Goal: Task Accomplishment & Management: Manage account settings

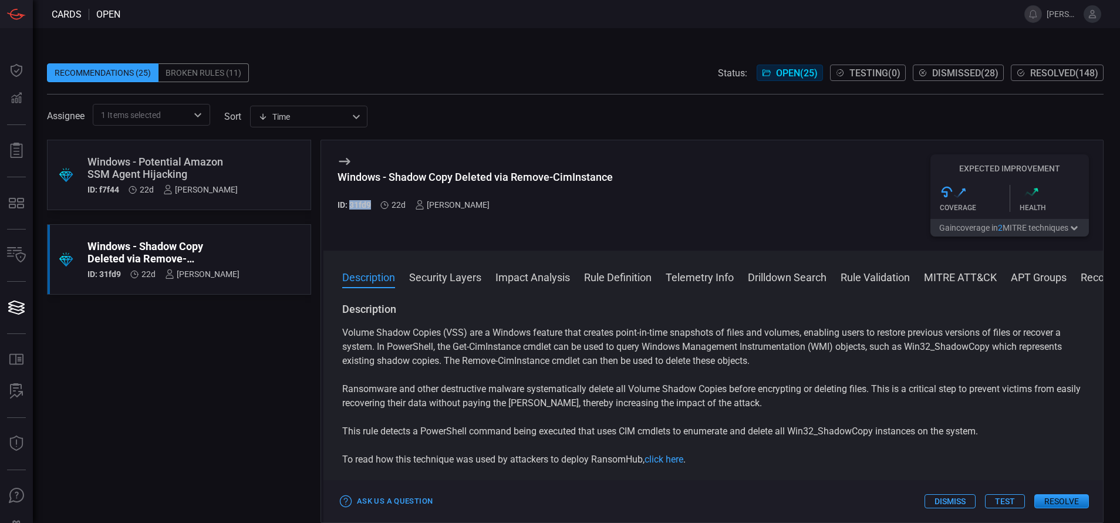
scroll to position [15, 0]
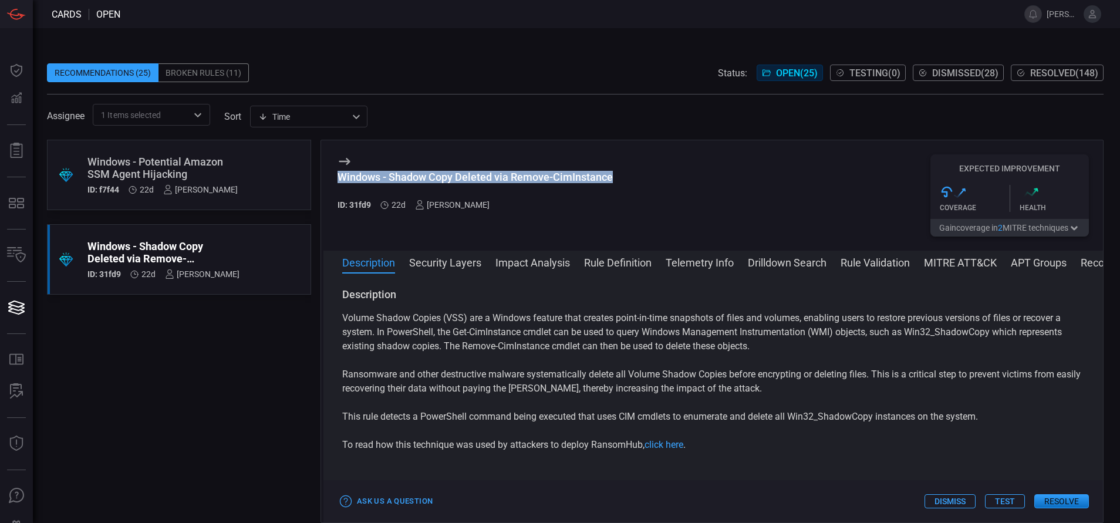
drag, startPoint x: 615, startPoint y: 173, endPoint x: 333, endPoint y: 179, distance: 281.8
click at [333, 179] on div "Windows - Shadow Copy Deleted via Remove-CimInstance ID: 31fd9 22d [PERSON_NAME…" at bounding box center [713, 195] width 780 height 110
copy div "Windows - Shadow Copy Deleted via Remove-CimInstance"
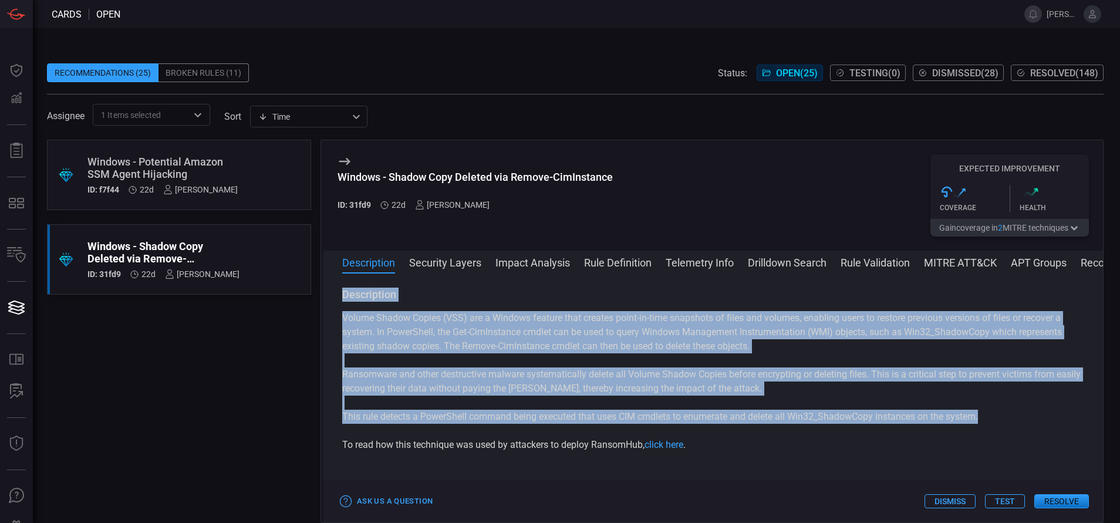
drag, startPoint x: 339, startPoint y: 295, endPoint x: 992, endPoint y: 420, distance: 664.7
click at [992, 420] on div "Description Volume Shadow Copies (VSS) are a Windows feature that creates point…" at bounding box center [713, 396] width 780 height 216
copy div "Description Volume Shadow Copies (VSS) are a Windows feature that creates point…"
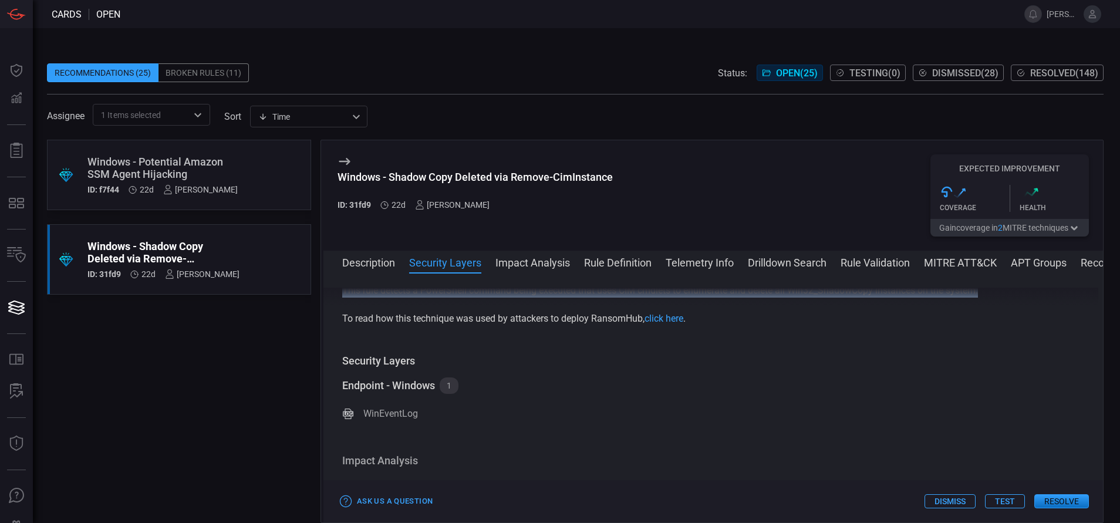
scroll to position [127, 0]
click at [636, 267] on button "Rule Definition" at bounding box center [618, 262] width 68 height 14
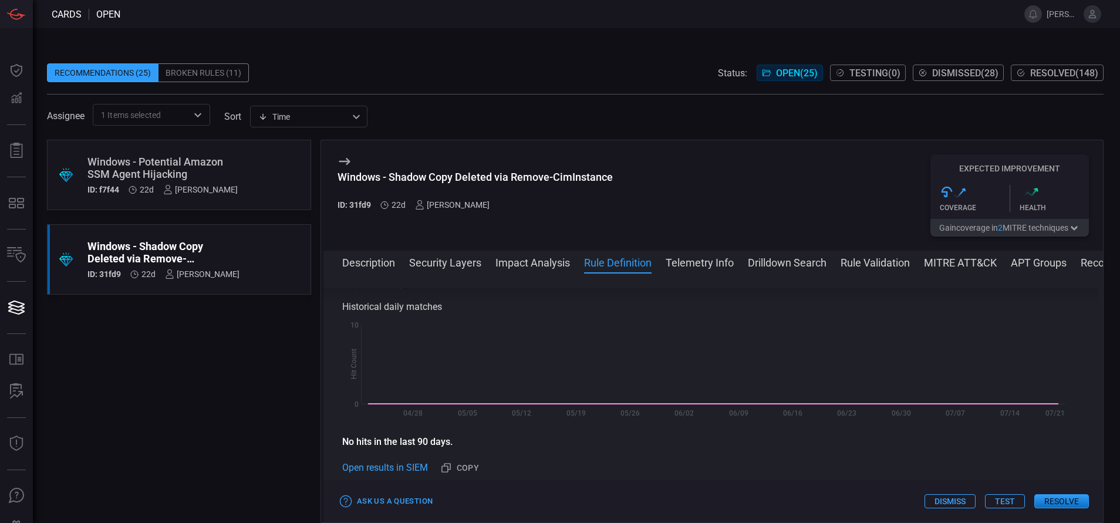
scroll to position [510, 0]
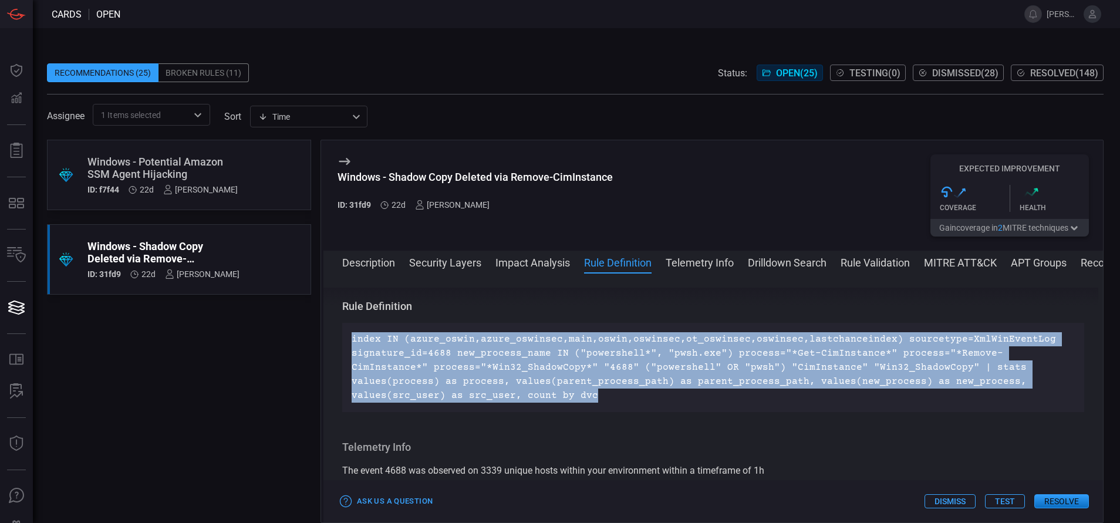
drag, startPoint x: 444, startPoint y: 393, endPoint x: 349, endPoint y: 339, distance: 110.2
click at [349, 339] on div "index IN (azure_oswin,azure_oswinsec,main,oswin,oswinsec,ot_oswinsec,oswinsec,l…" at bounding box center [713, 367] width 742 height 89
copy p "index IN (azure_oswin,azure_oswinsec,main,oswin,oswinsec,ot_oswinsec,oswinsec,l…"
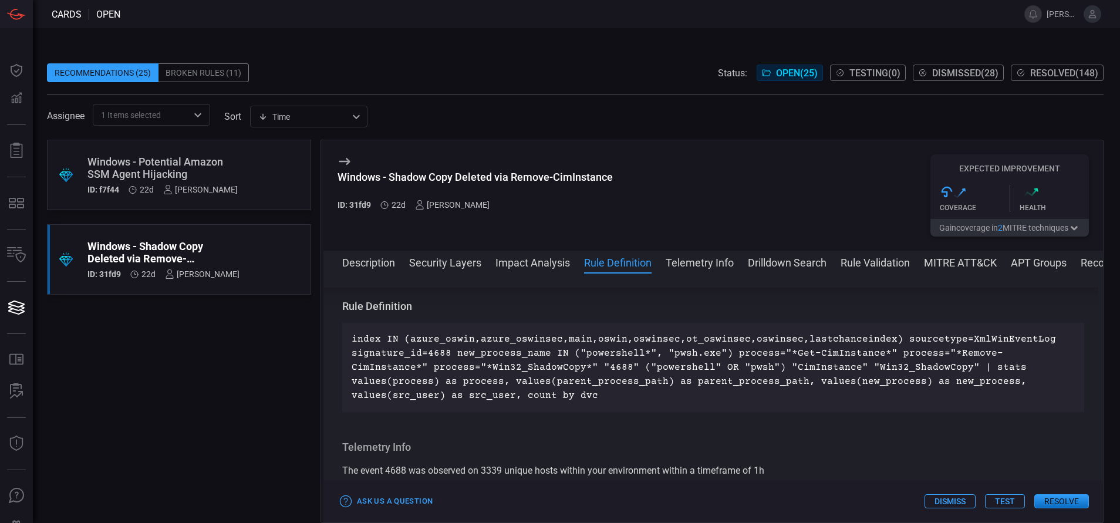
click at [200, 186] on div "[PERSON_NAME]" at bounding box center [200, 189] width 75 height 9
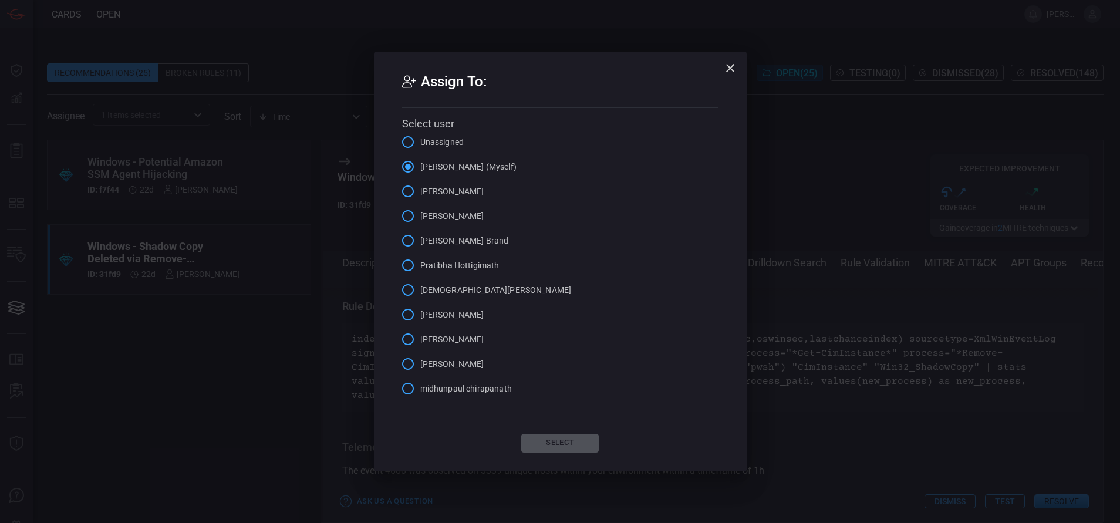
click at [454, 167] on span "[PERSON_NAME] (Myself)" at bounding box center [468, 167] width 96 height 12
click at [420, 167] on input "[PERSON_NAME] (Myself)" at bounding box center [408, 166] width 25 height 25
click at [729, 68] on icon "button" at bounding box center [730, 68] width 8 height 8
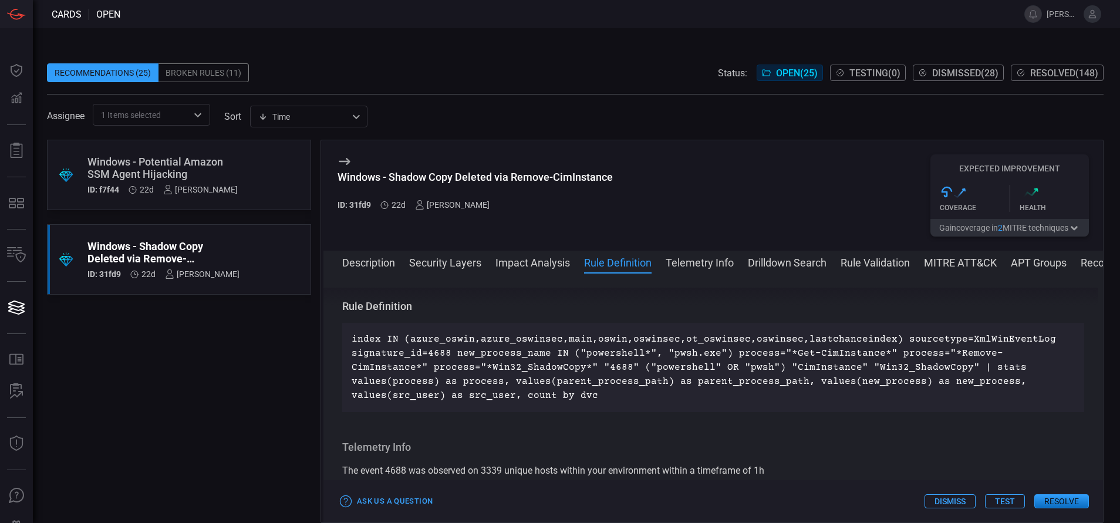
click at [214, 168] on div "Windows - Potential Amazon SSM Agent Hijacking" at bounding box center [162, 168] width 150 height 25
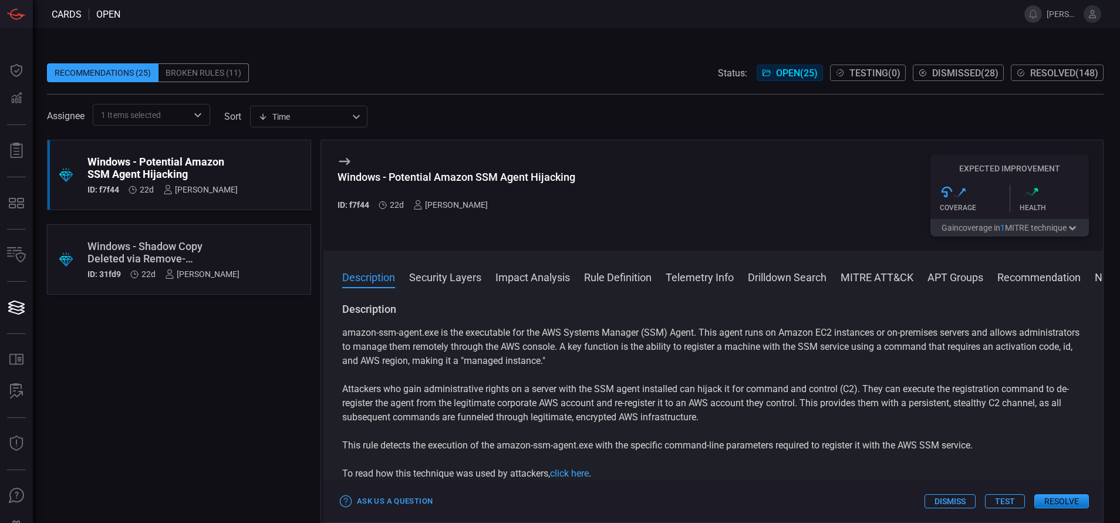
click at [638, 279] on button "Rule Definition" at bounding box center [618, 276] width 68 height 14
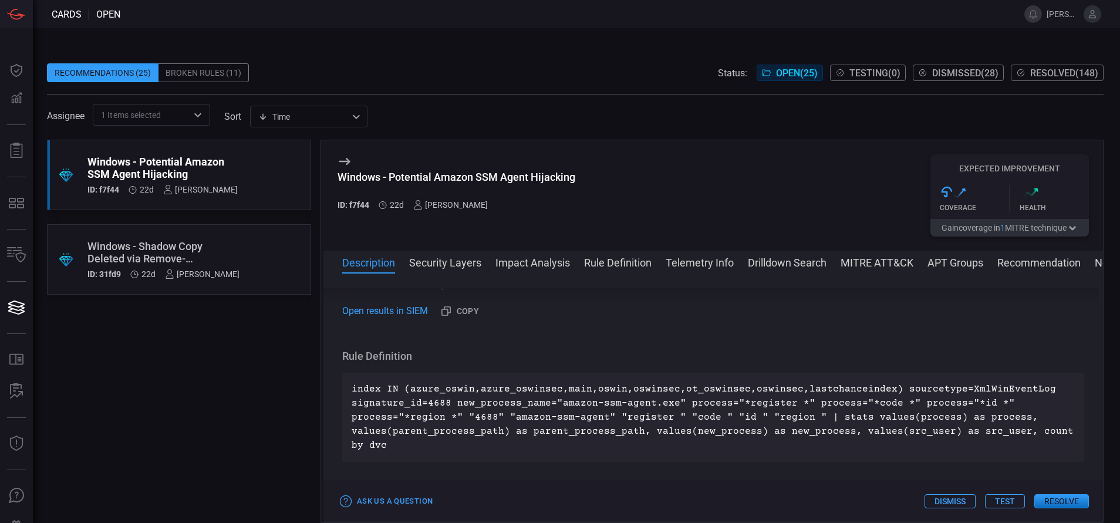
scroll to position [524, 0]
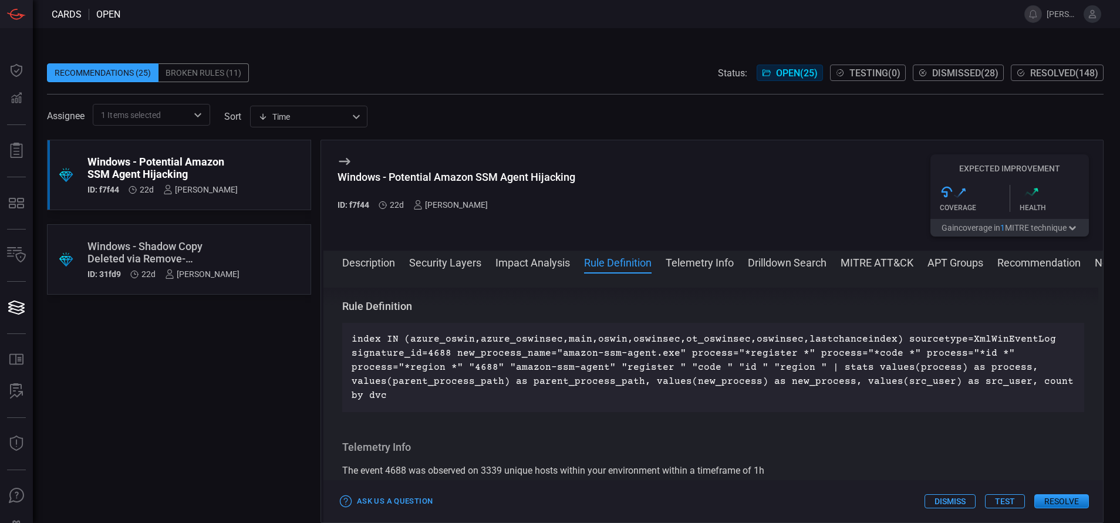
click at [200, 249] on div "Windows - Shadow Copy Deleted via Remove-CimInstance" at bounding box center [163, 252] width 152 height 25
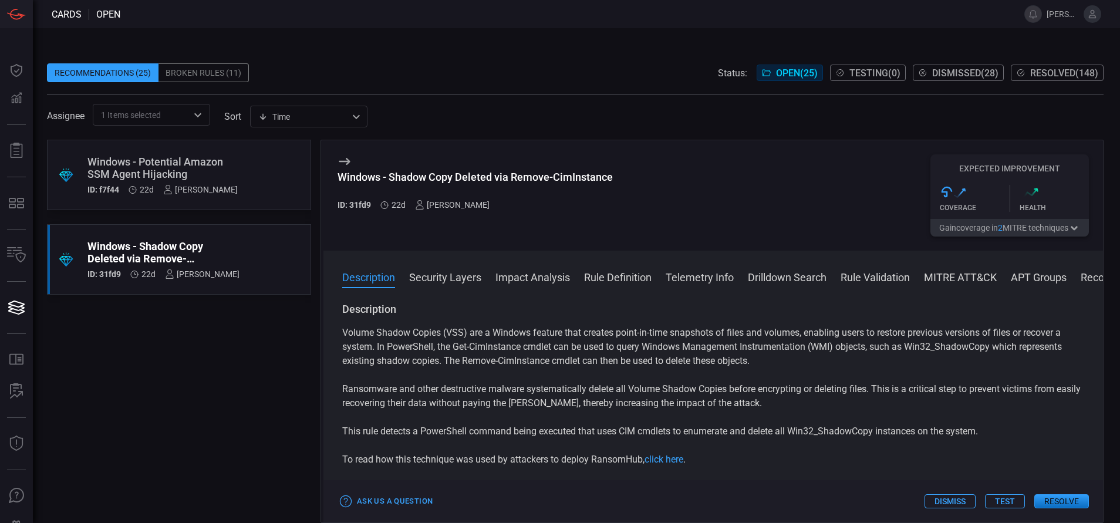
click at [635, 278] on button "Rule Definition" at bounding box center [618, 276] width 68 height 14
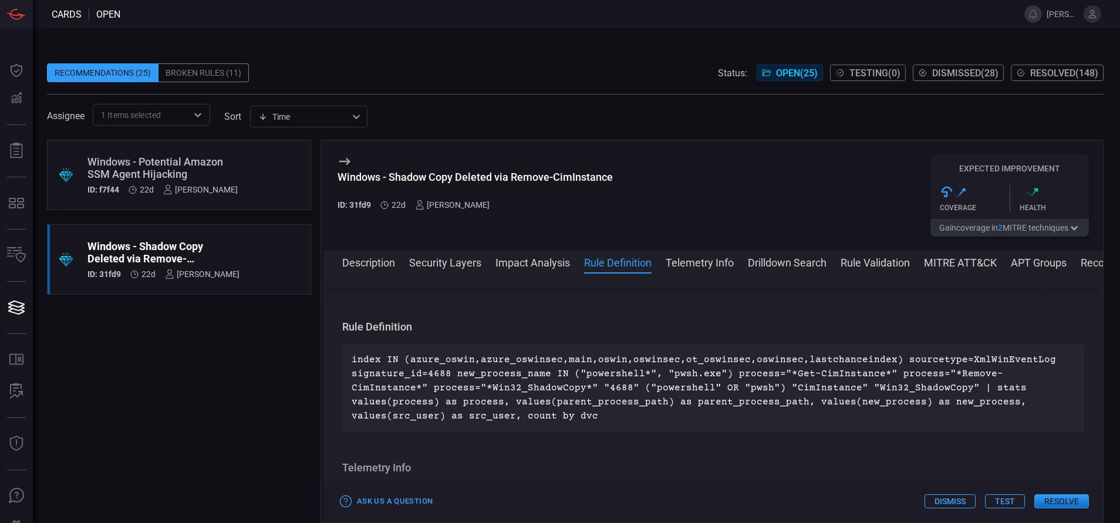
scroll to position [510, 0]
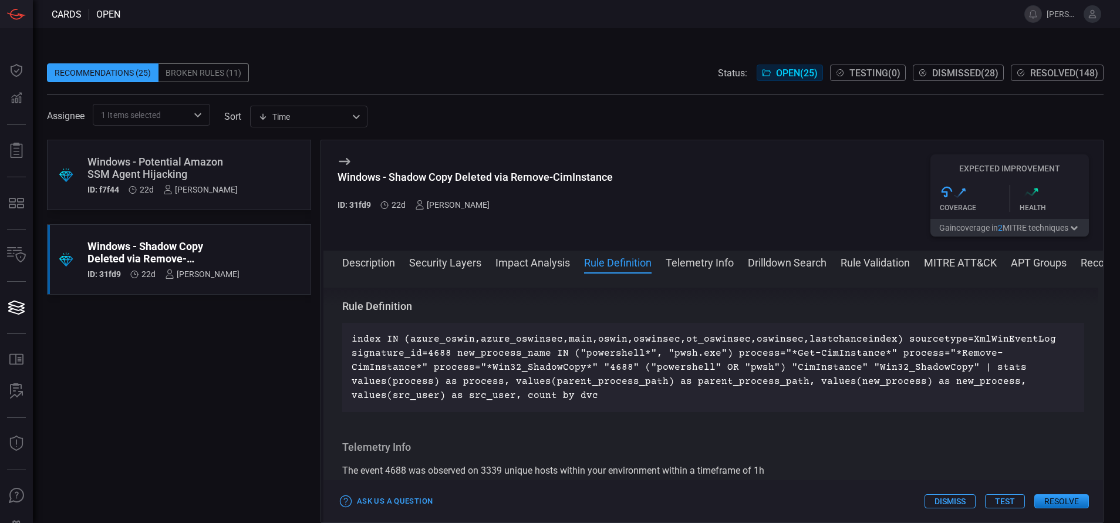
click at [246, 162] on div ".suggested_cards_icon{fill:url(#suggested_cards_icon);} Windows - Potential Ama…" at bounding box center [179, 175] width 264 height 70
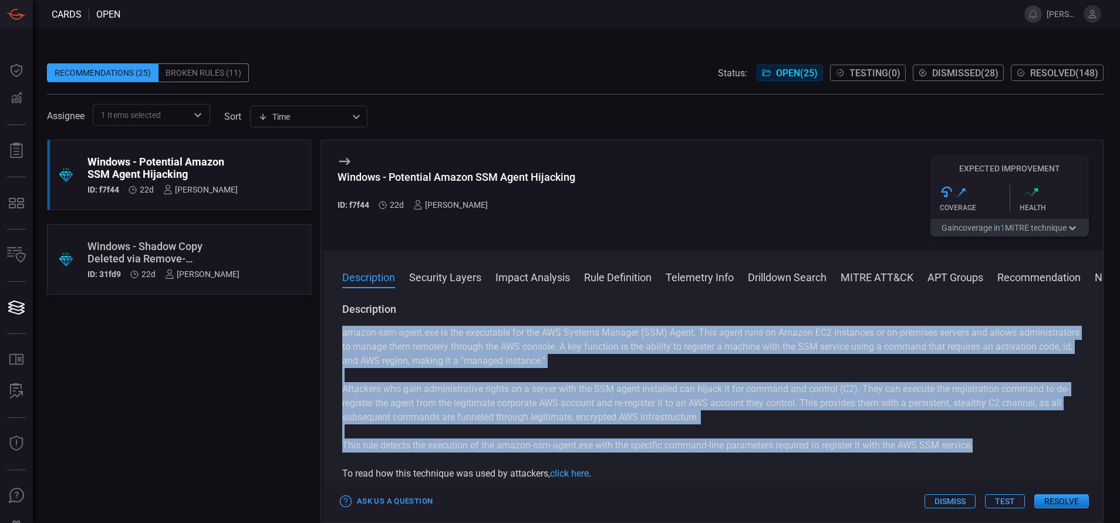
drag, startPoint x: 984, startPoint y: 447, endPoint x: 333, endPoint y: 332, distance: 661.0
click at [333, 332] on div "Description amazon-ssm-agent.exe is the executable for the AWS Systems Manager …" at bounding box center [713, 410] width 780 height 216
copy div "amazon-ssm-agent.exe is the executable for the AWS Systems Manager (SSM) Agent.…"
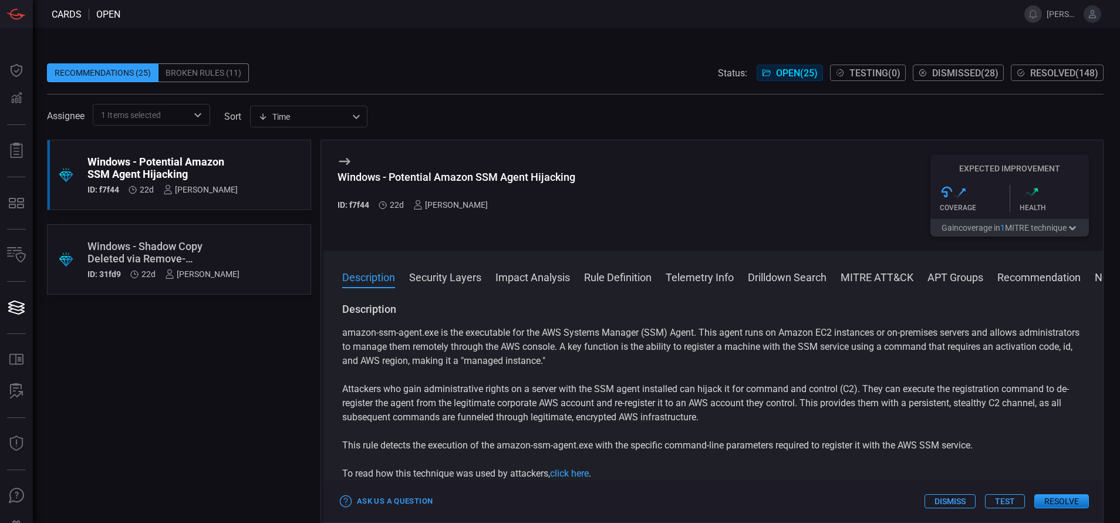
click at [864, 285] on span at bounding box center [713, 293] width 780 height 19
click at [859, 278] on button "MITRE ATT&CK" at bounding box center [877, 276] width 73 height 14
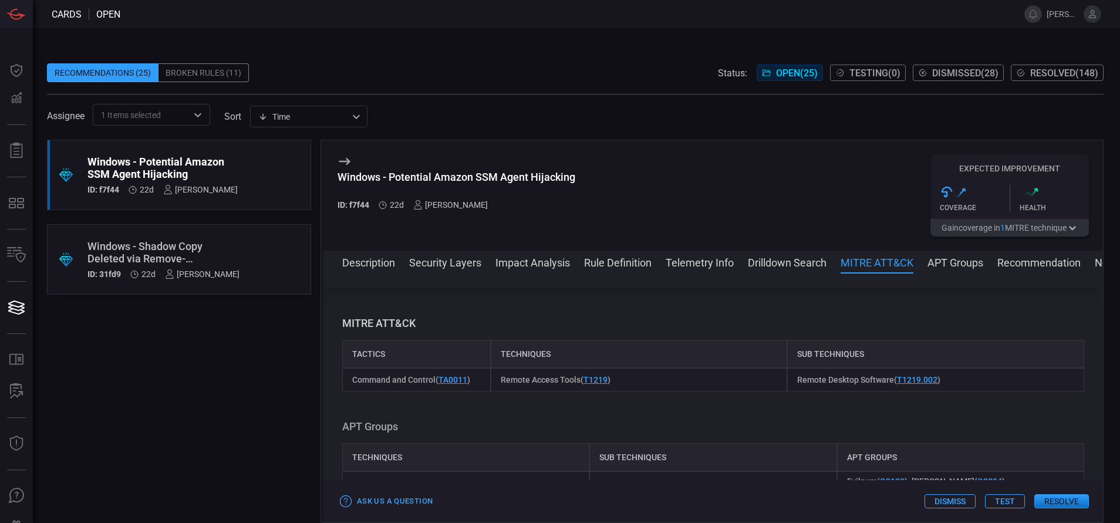
scroll to position [829, 0]
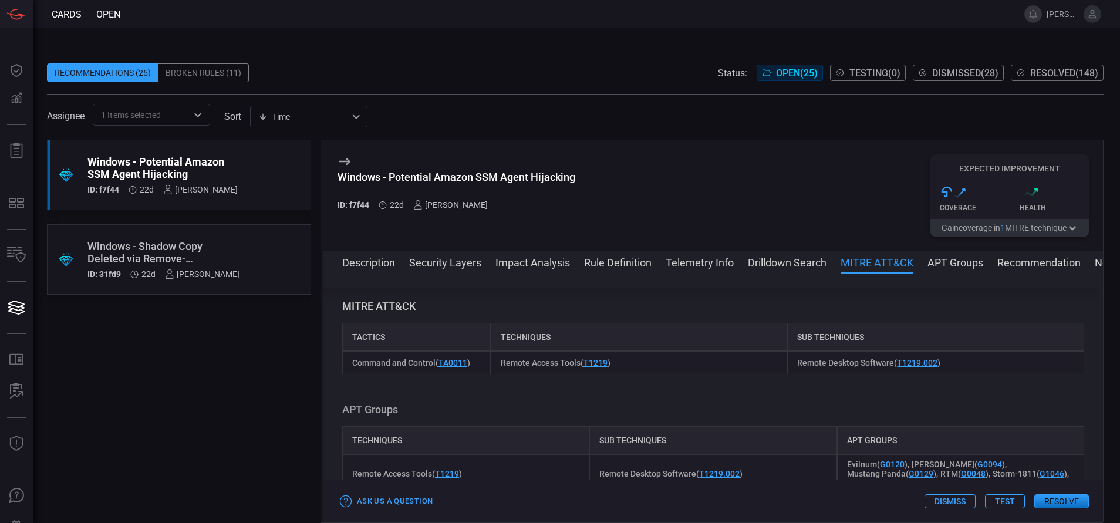
click at [161, 242] on div "Windows - Shadow Copy Deleted via Remove-CimInstance" at bounding box center [163, 252] width 152 height 25
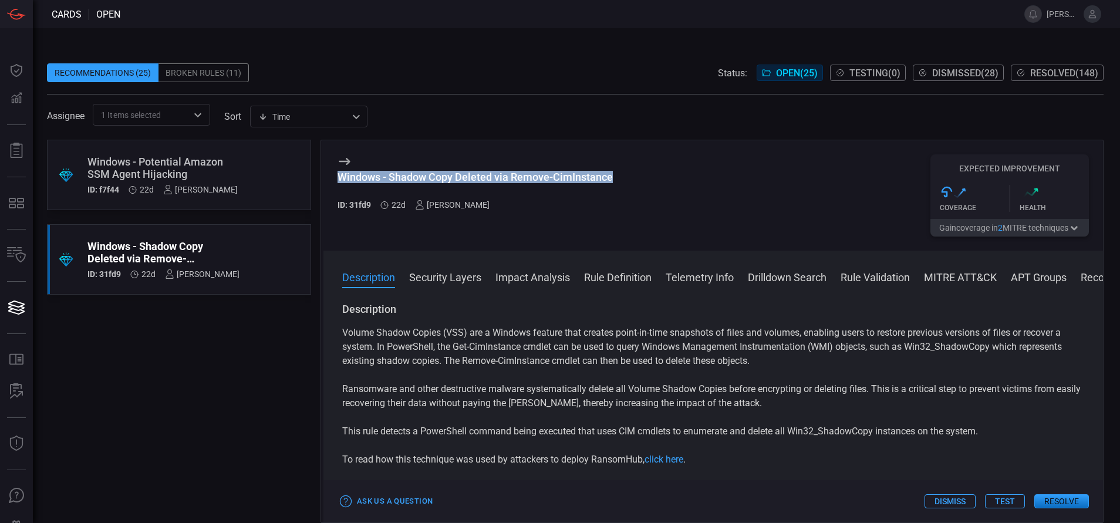
drag, startPoint x: 618, startPoint y: 174, endPoint x: 323, endPoint y: 186, distance: 295.0
click at [323, 186] on div "Windows - Shadow Copy Deleted via Remove-CimInstance ID: 31fd9 22d [PERSON_NAME…" at bounding box center [712, 331] width 783 height 383
copy div "Windows - Shadow Copy Deleted via Remove-CimInstance"
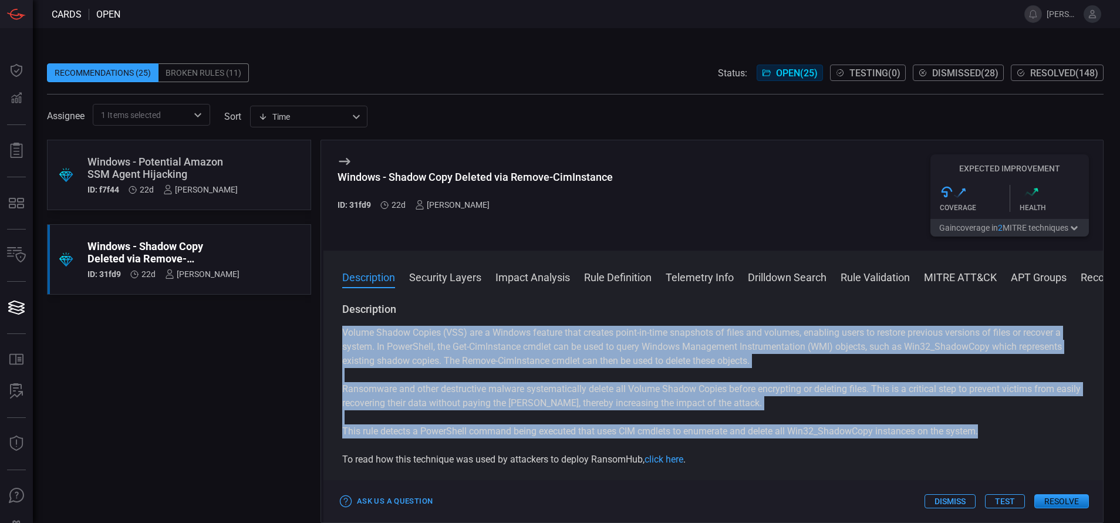
drag, startPoint x: 988, startPoint y: 431, endPoint x: 316, endPoint y: 332, distance: 679.5
click at [316, 332] on div ".suggested_cards_icon{fill:url(#suggested_cards_icon);} Windows - Potential Ama…" at bounding box center [575, 331] width 1057 height 383
copy div "Volume Shadow Copies (VSS) are a Windows feature that creates point-in-time sna…"
click at [628, 277] on button "Rule Definition" at bounding box center [618, 276] width 68 height 14
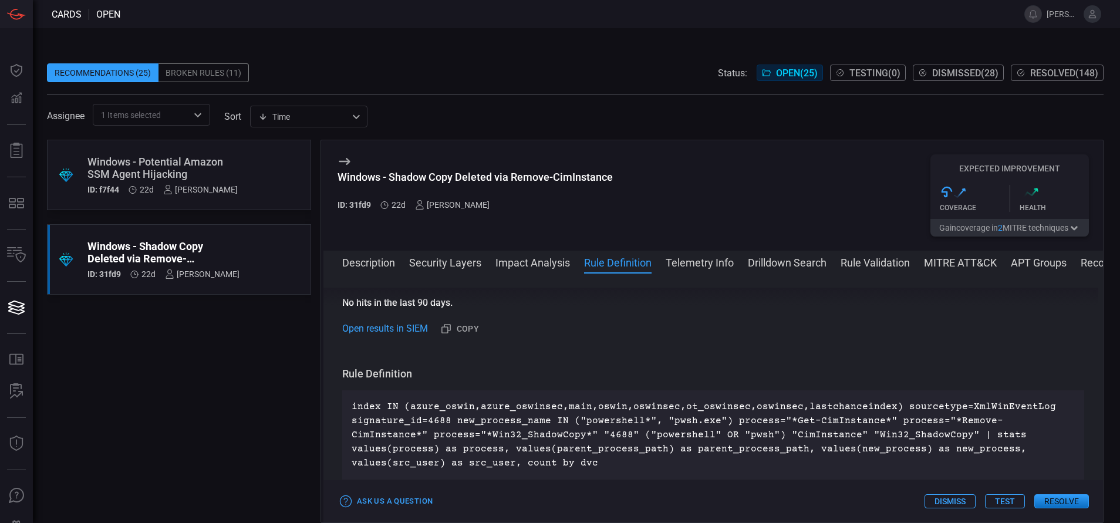
scroll to position [441, 0]
click at [960, 258] on button "MITRE ATT&CK" at bounding box center [960, 262] width 73 height 14
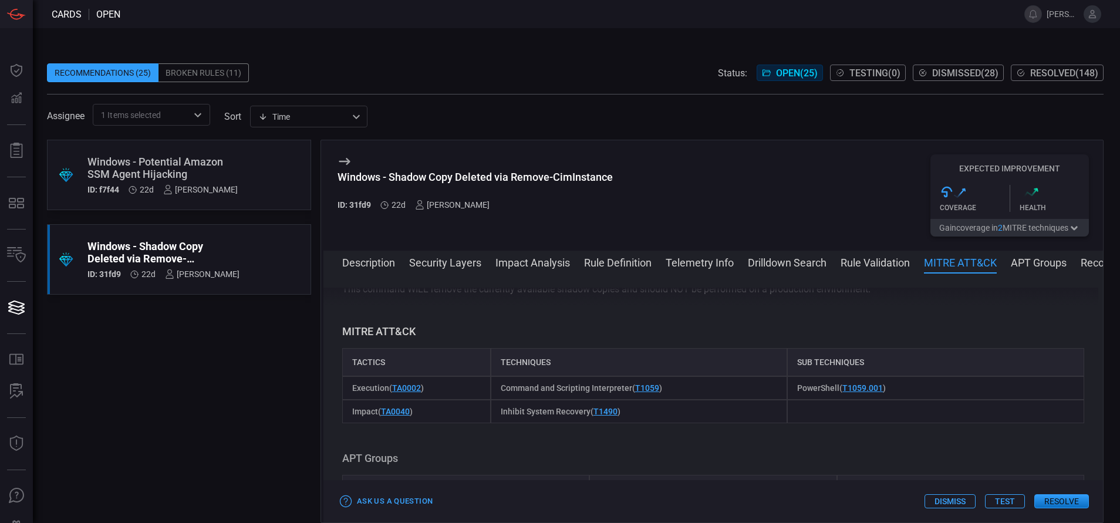
scroll to position [935, 0]
click at [203, 161] on div "Windows - Potential Amazon SSM Agent Hijacking" at bounding box center [162, 168] width 150 height 25
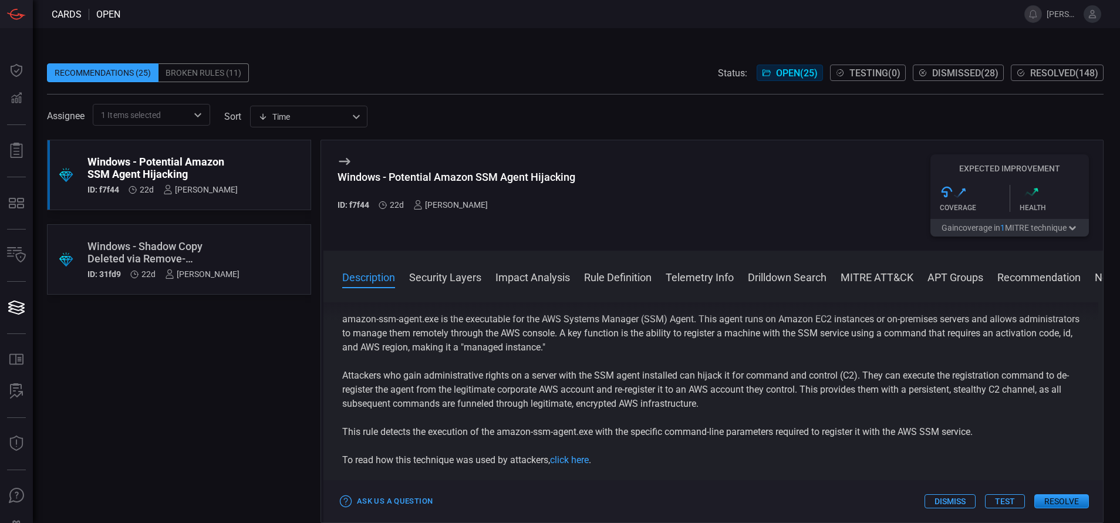
scroll to position [12, 0]
click at [254, 158] on div ".suggested_cards_icon{fill:url(#suggested_cards_icon);} Windows - Potential Ama…" at bounding box center [179, 175] width 264 height 70
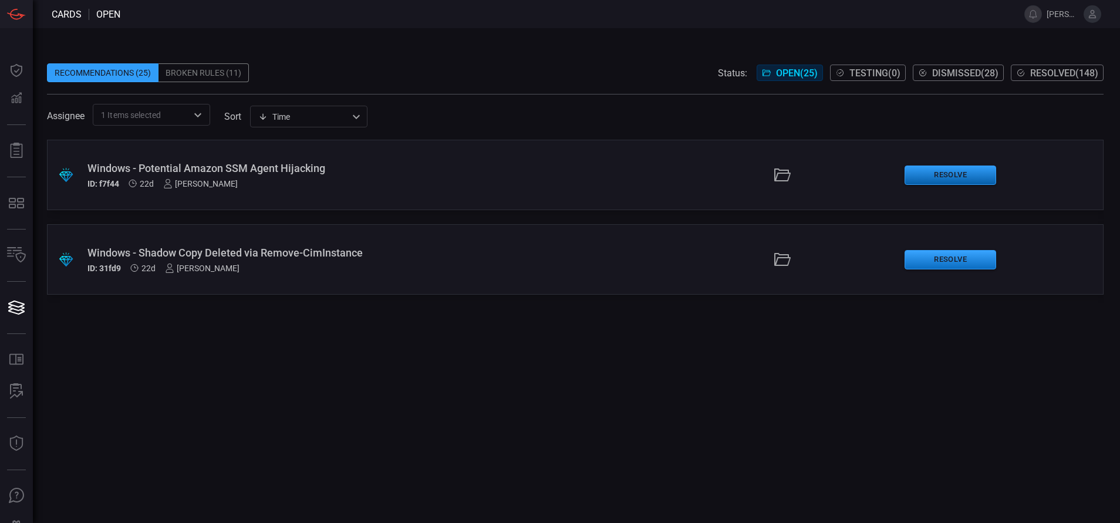
click at [934, 178] on button "Resolve" at bounding box center [951, 175] width 92 height 19
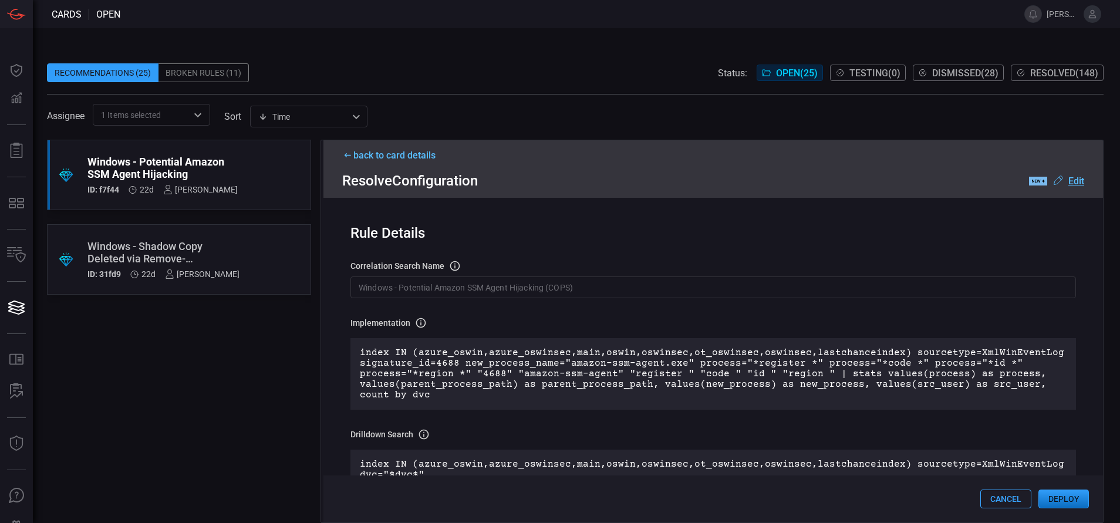
click at [596, 289] on input "Windows - Potential Amazon SSM Agent Hijacking (COPS)" at bounding box center [713, 287] width 726 height 22
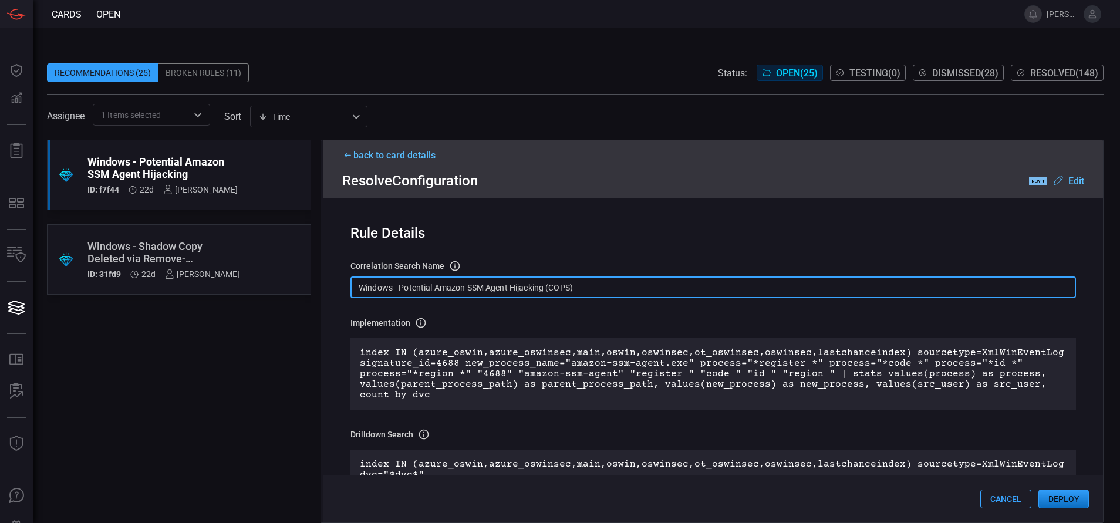
paste input "Process - Potential Amazon SSM Agent Hijacking"
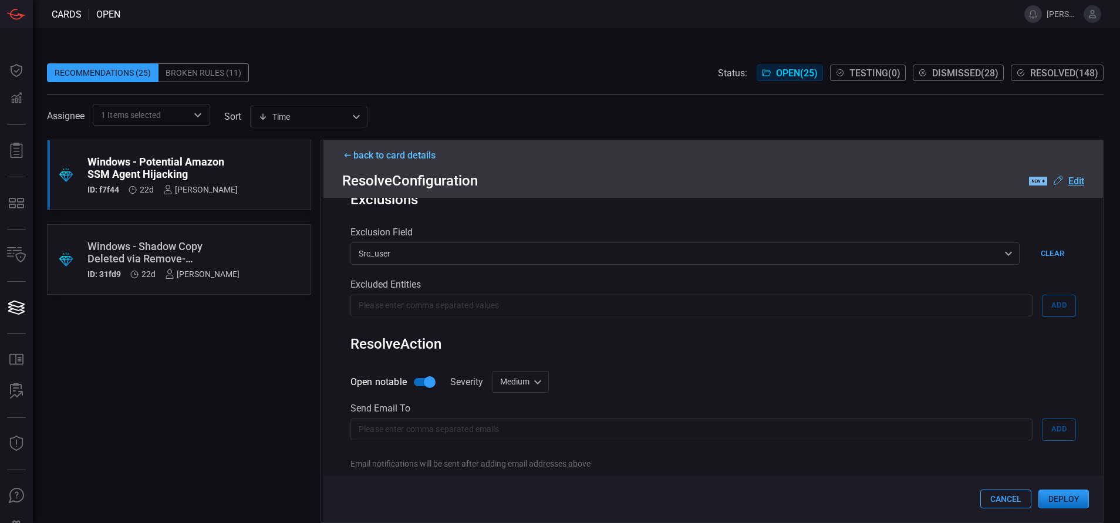
scroll to position [410, 0]
type input "Win Process - Potential Amazon SSM Agent Hijacking"
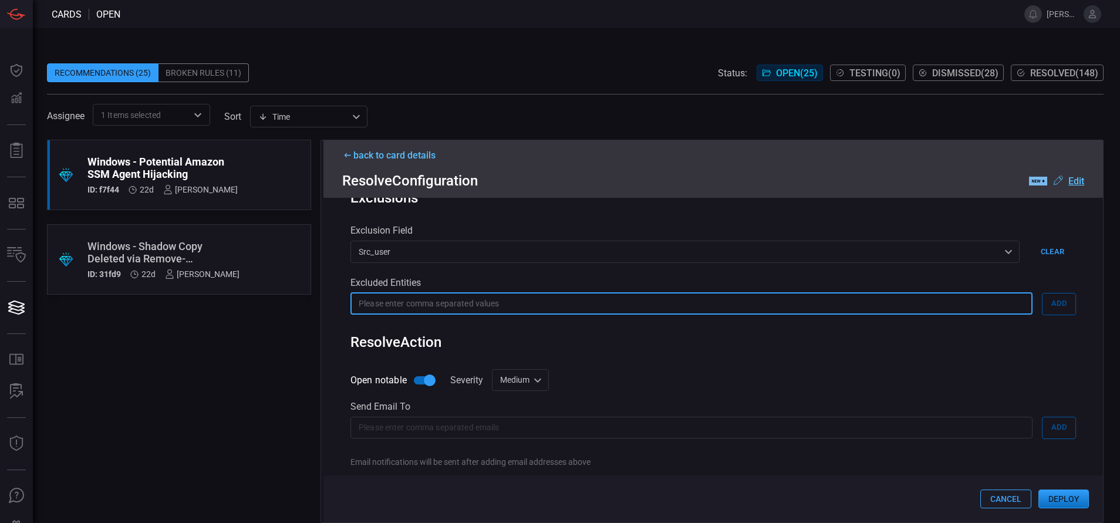
click at [444, 314] on input "text" at bounding box center [691, 304] width 682 height 22
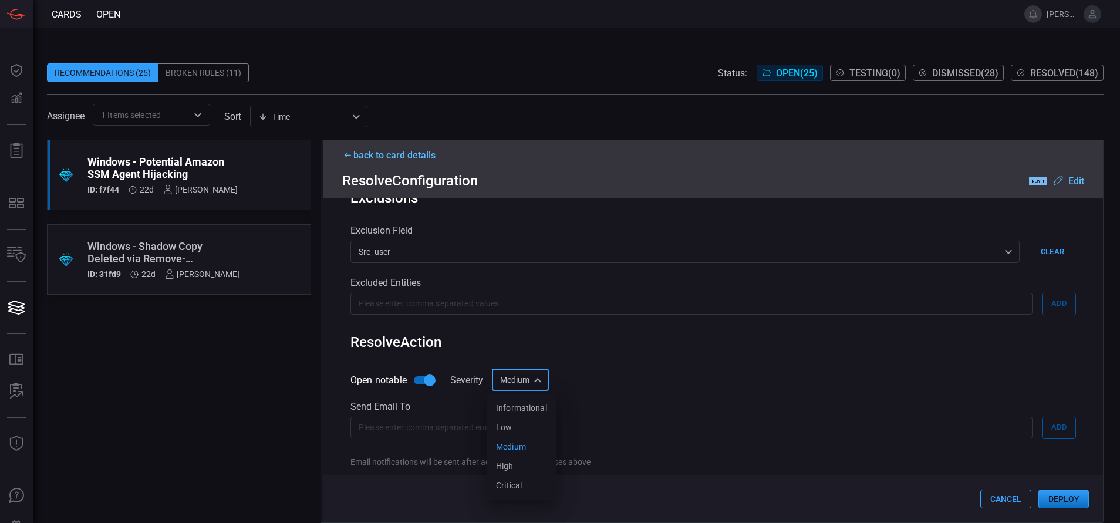
click at [528, 383] on div "Medium medium Informational Low Medium High Critical ​" at bounding box center [520, 380] width 57 height 22
click at [518, 423] on li "Low" at bounding box center [522, 427] width 70 height 19
type input "low"
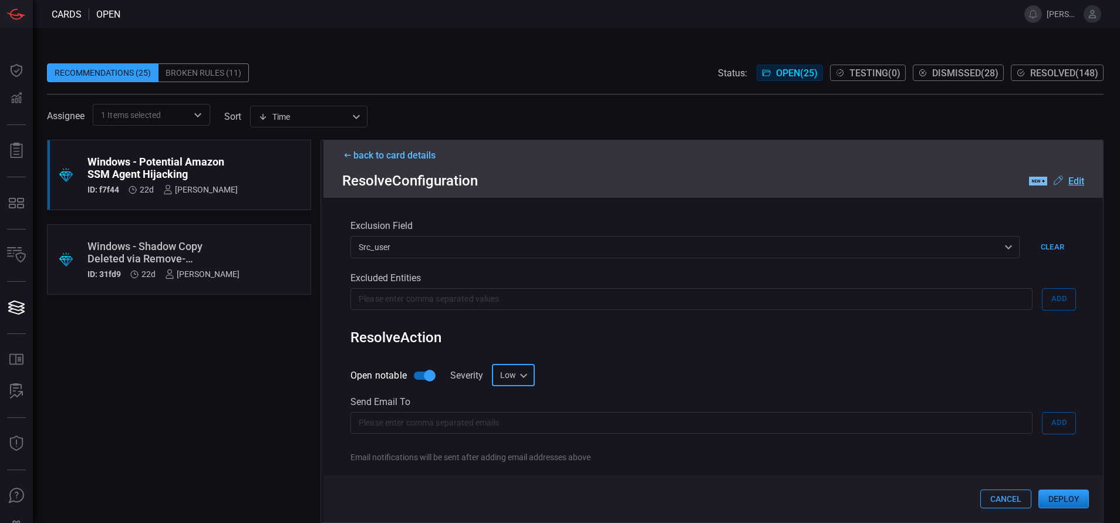
scroll to position [495, 0]
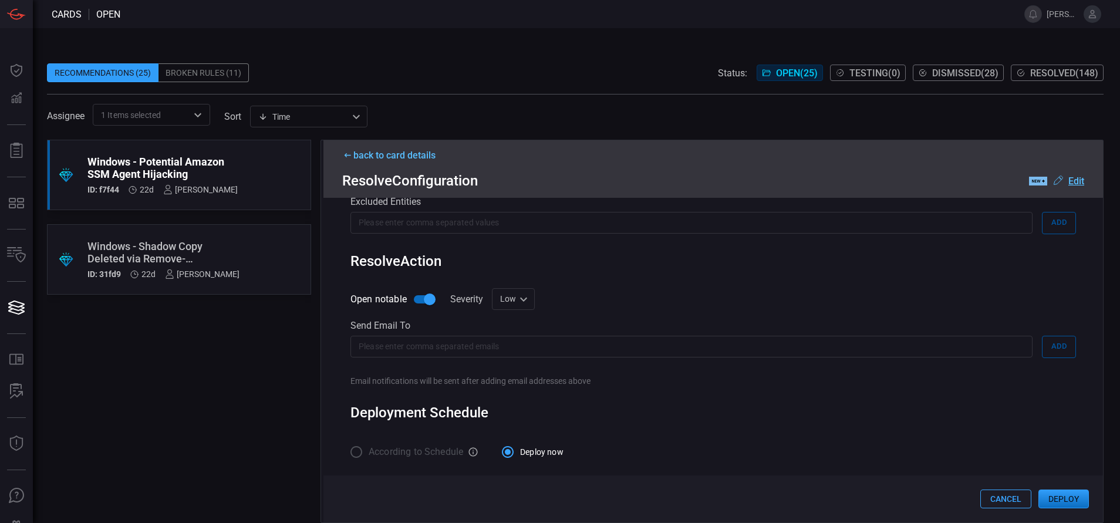
click at [1073, 501] on button "Deploy" at bounding box center [1063, 499] width 50 height 19
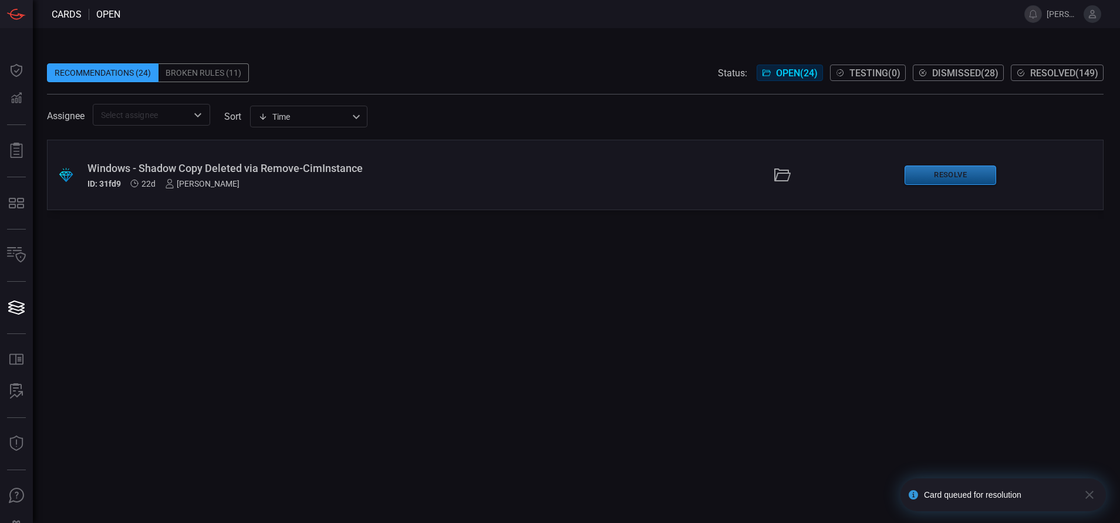
click at [920, 174] on button "Resolve" at bounding box center [951, 175] width 92 height 19
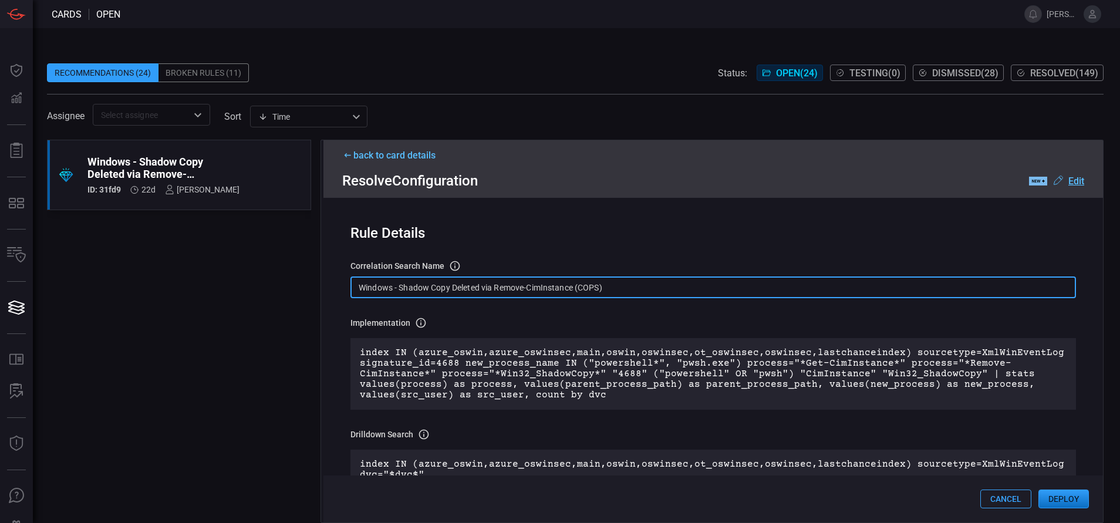
click at [493, 298] on input "Windows - Shadow Copy Deleted via Remove-CimInstance (COPS)" at bounding box center [713, 287] width 726 height 22
click at [619, 291] on input "Windows - Shadow Copy Deleted via Remove-CimInstance (COPS)" at bounding box center [713, 287] width 726 height 22
paste input "Process - Shadow Copy Deleted via Remove-CimInstance"
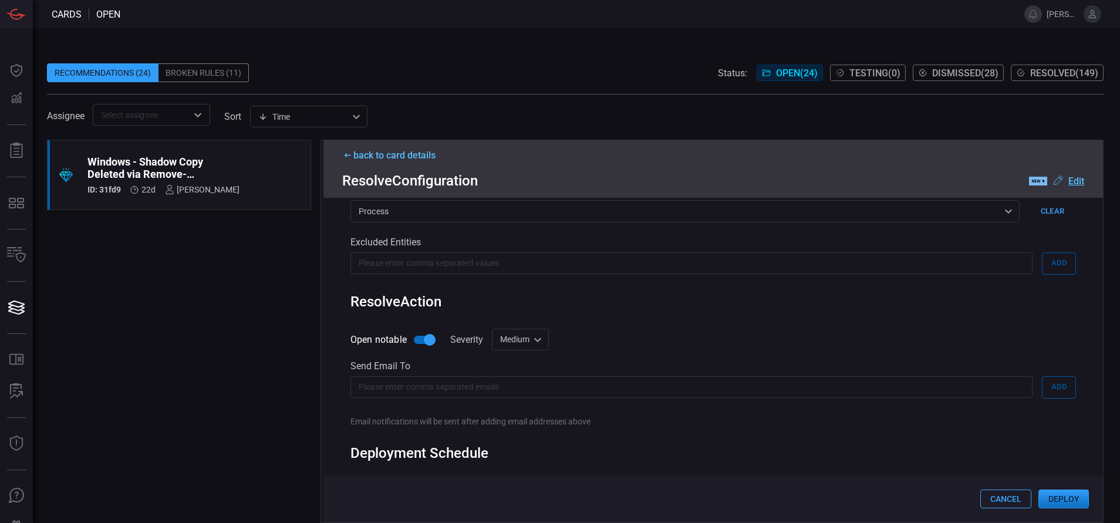
scroll to position [452, 0]
type input "Win Process - Shadow Copy Deleted via Remove-CimInstance"
click at [539, 338] on div "Medium medium ​" at bounding box center [520, 339] width 57 height 22
click at [511, 387] on div "Low" at bounding box center [504, 386] width 16 height 12
type input "low"
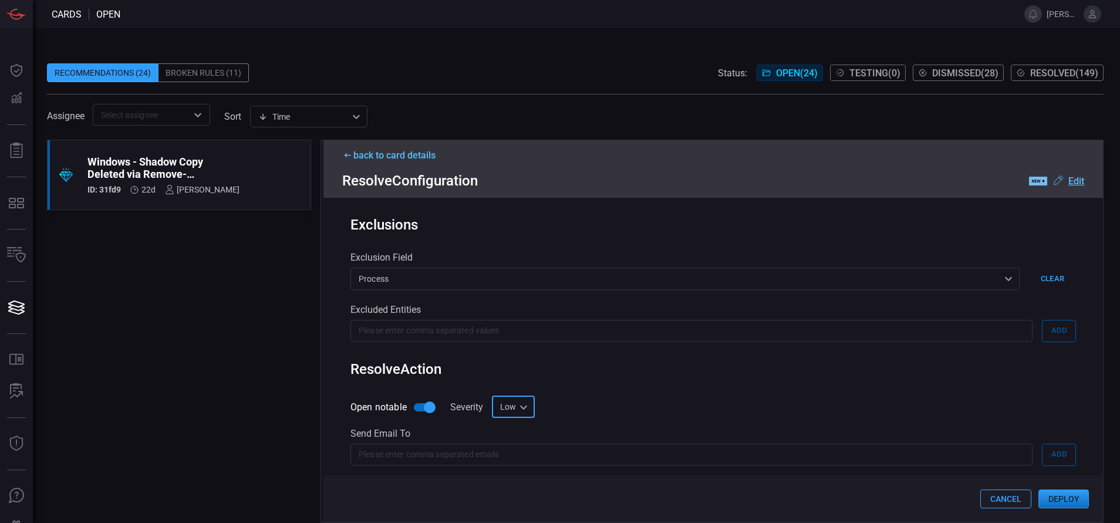
scroll to position [495, 0]
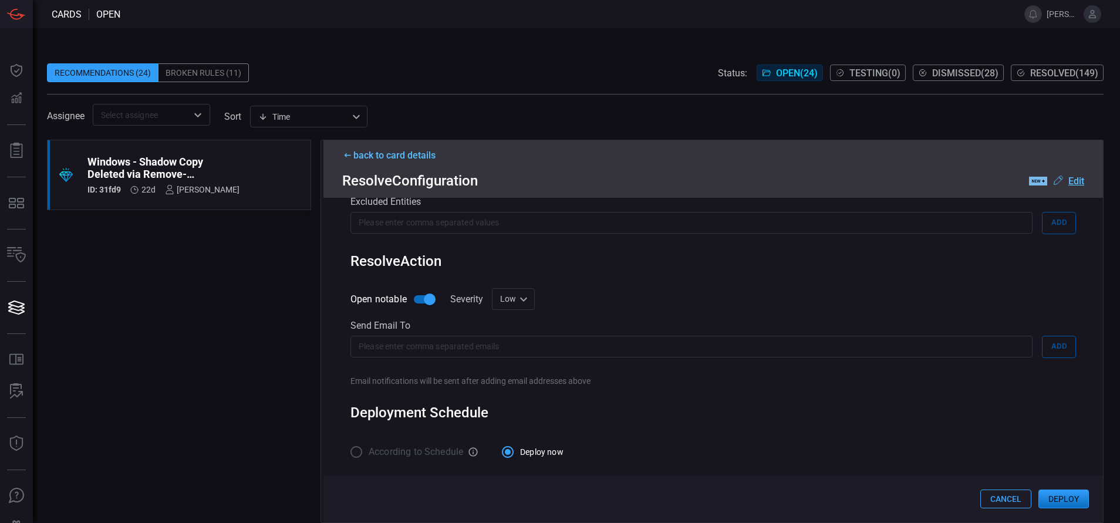
click at [1065, 497] on button "Deploy" at bounding box center [1063, 499] width 50 height 19
